Goal: Transaction & Acquisition: Purchase product/service

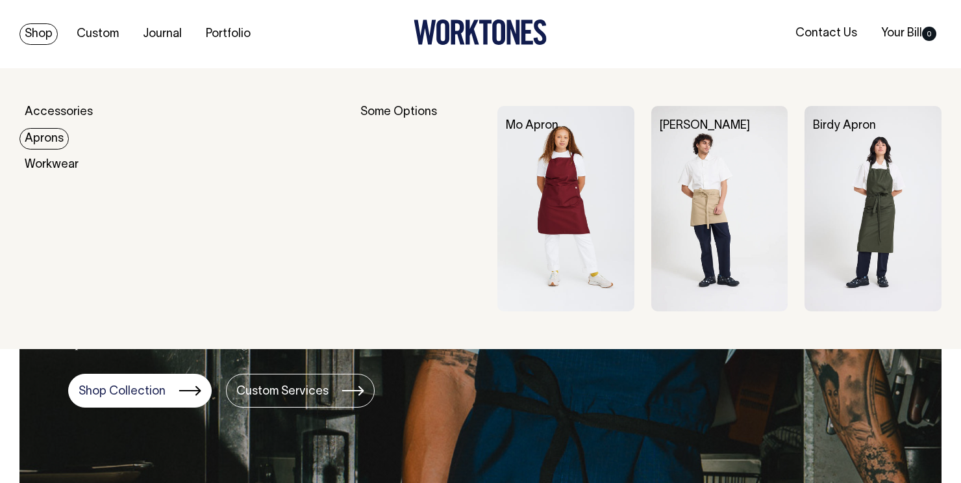
click at [48, 134] on link "Aprons" at bounding box center [43, 138] width 49 height 21
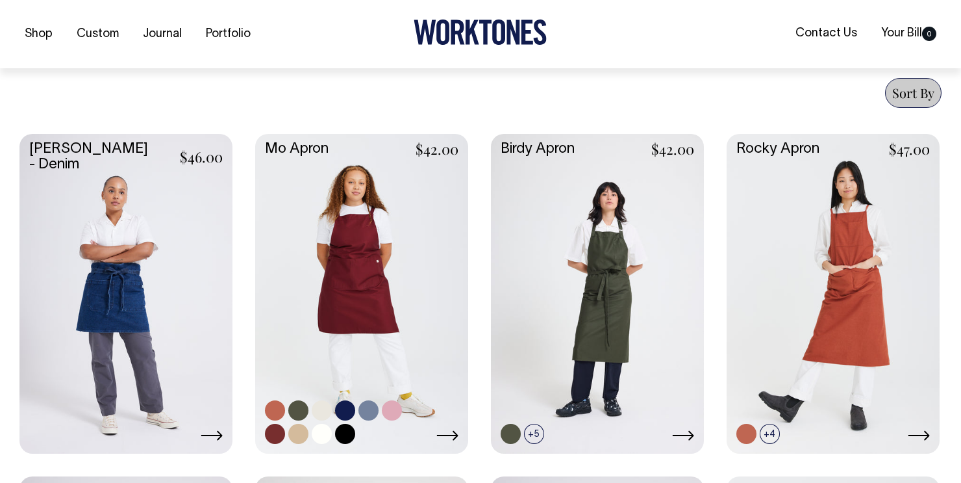
scroll to position [495, 0]
click at [364, 271] on link at bounding box center [361, 291] width 213 height 317
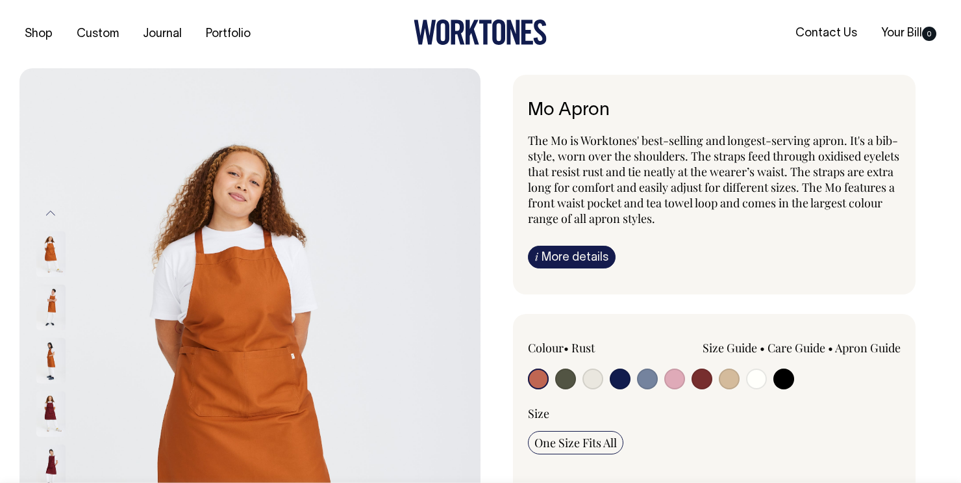
click at [698, 374] on input "radio" at bounding box center [702, 378] width 21 height 21
radio input "true"
select select "Burgundy"
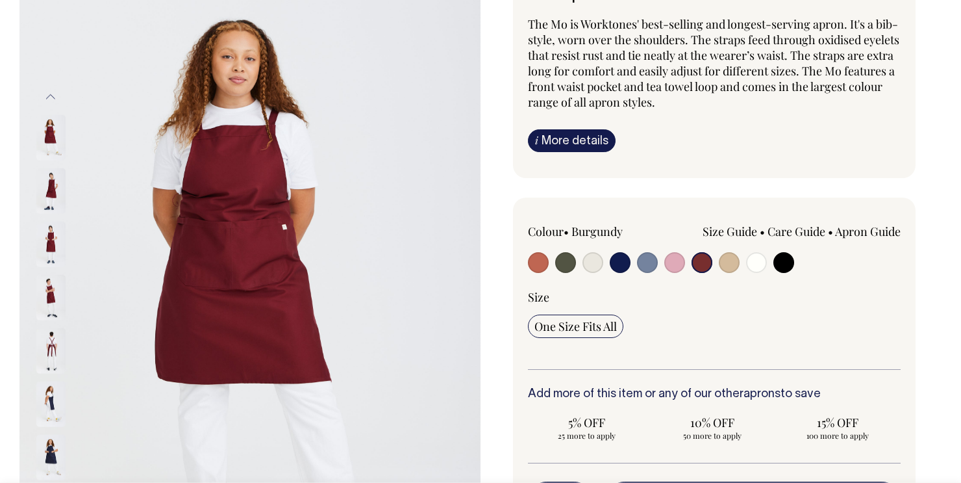
scroll to position [117, 0]
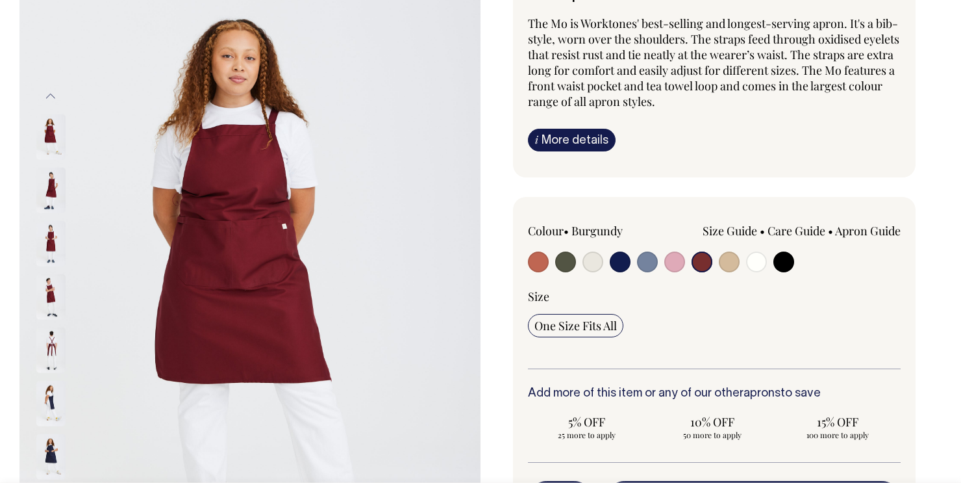
click at [45, 348] on img at bounding box center [50, 349] width 29 height 45
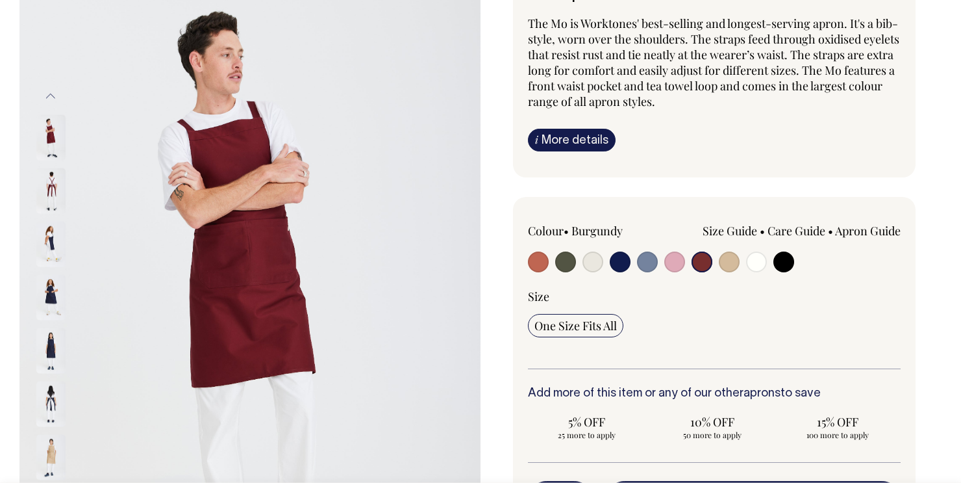
click at [704, 259] on input "radio" at bounding box center [702, 261] width 21 height 21
click at [754, 264] on input "radio" at bounding box center [756, 261] width 21 height 21
radio input "true"
select select "Off-White"
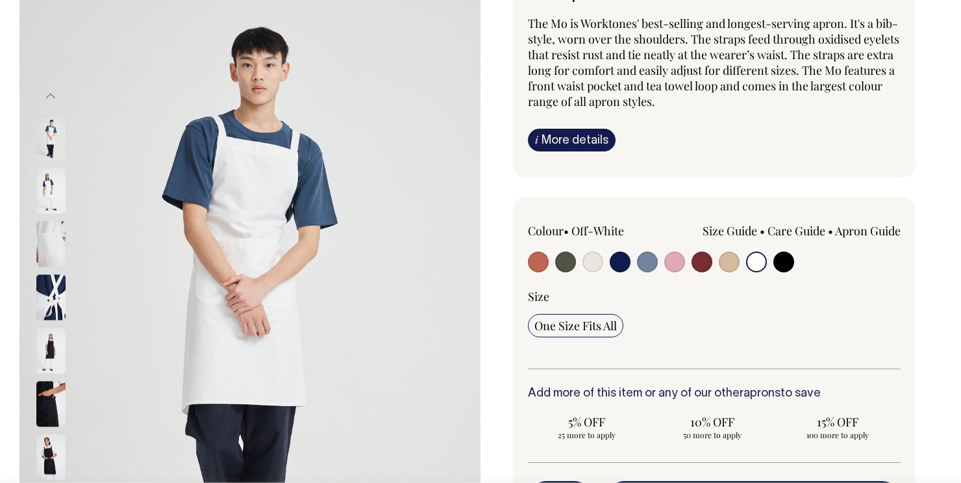
click at [700, 262] on input "radio" at bounding box center [702, 261] width 21 height 21
radio input "true"
select select "Burgundy"
